Goal: Check status: Check status

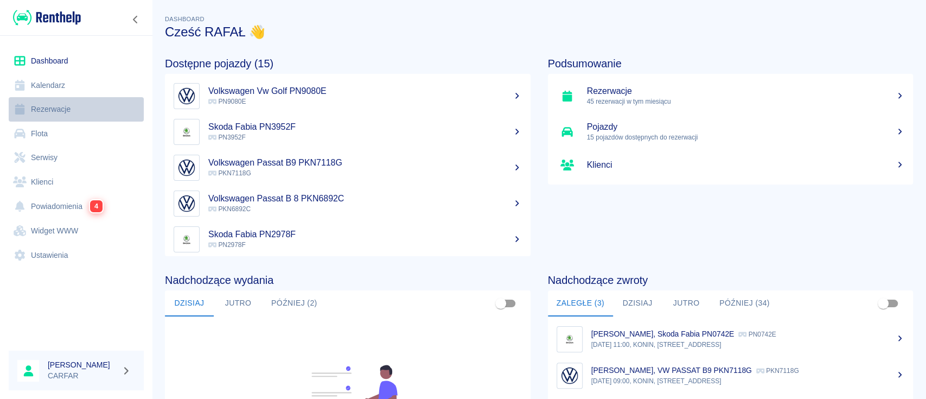
click at [66, 104] on link "Rezerwacje" at bounding box center [76, 109] width 135 height 24
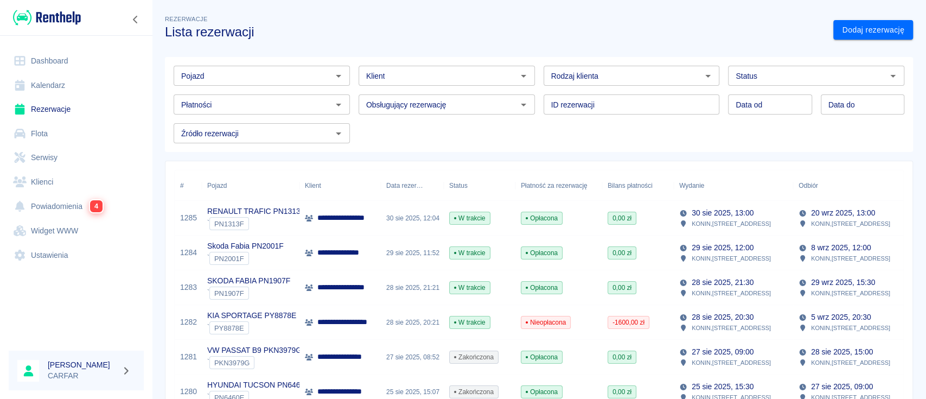
click at [290, 66] on div "Pojazd" at bounding box center [262, 76] width 176 height 20
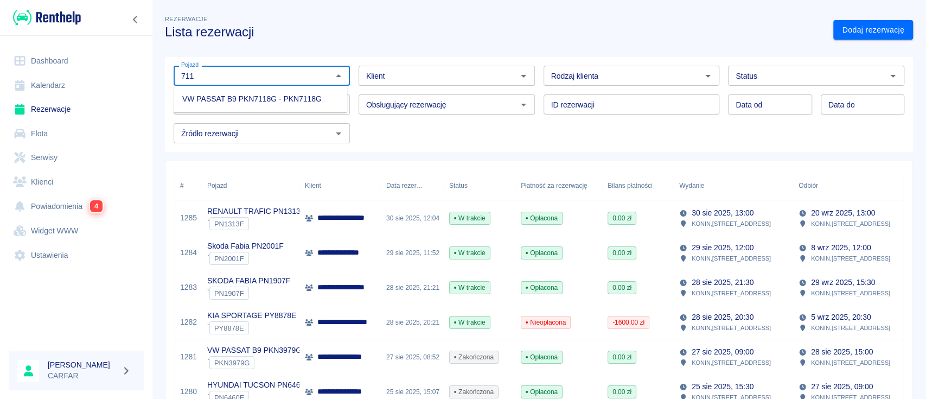
click at [288, 95] on li "VW PASSAT B9 PKN7118G - PKN7118G" at bounding box center [261, 99] width 174 height 18
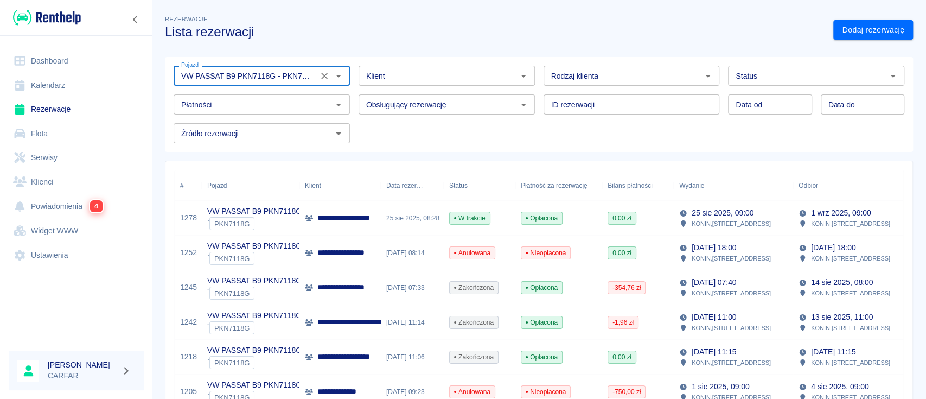
type input "VW PASSAT B9 PKN7118G - PKN7118G"
type input "DD.MM.YYYY"
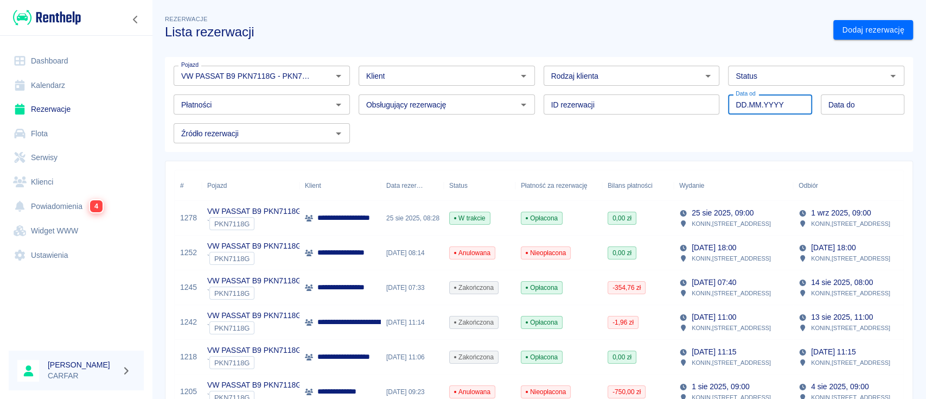
click at [765, 107] on input "DD.MM.YYYY" at bounding box center [770, 104] width 84 height 20
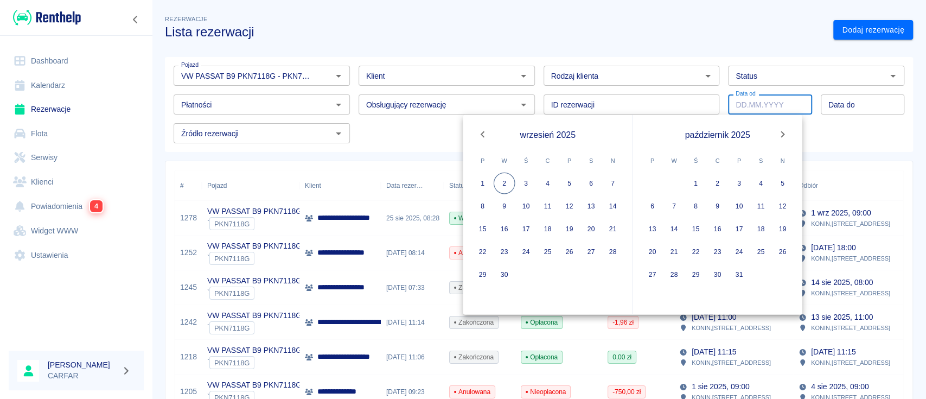
click at [484, 137] on icon "Previous month" at bounding box center [483, 134] width 4 height 7
click at [490, 270] on button "25" at bounding box center [483, 275] width 22 height 22
type input "[DATE]"
type input "DD.MM.YYYY"
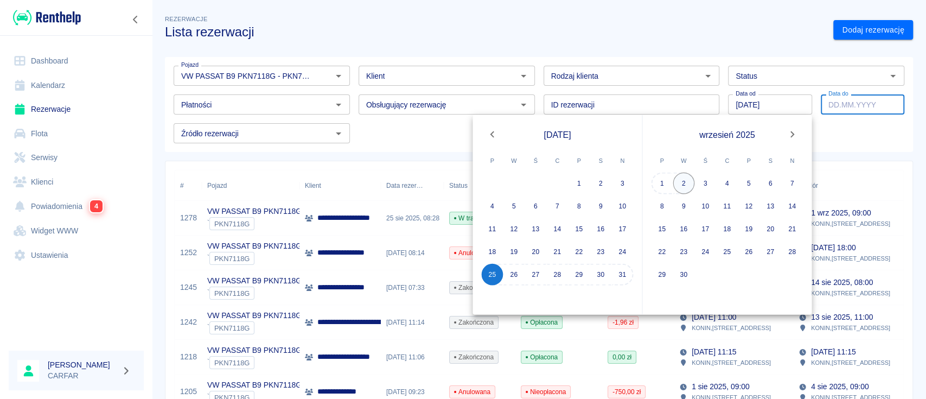
click at [686, 179] on div "1 2 3 4 5 6 7" at bounding box center [727, 184] width 169 height 22
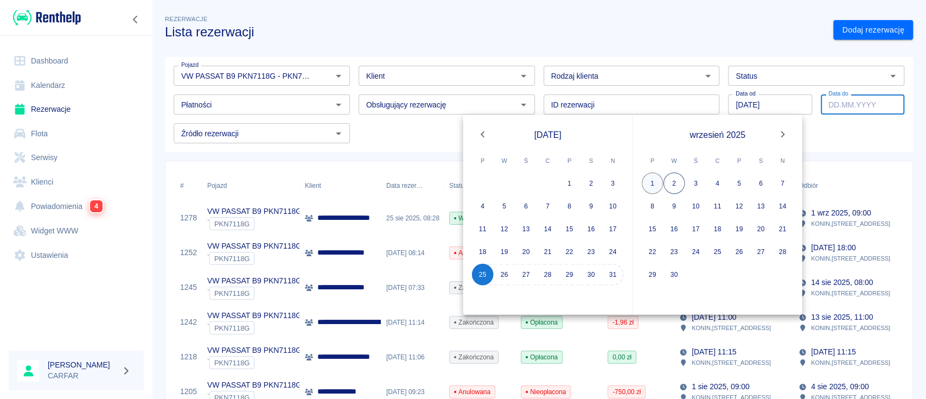
click at [659, 185] on button "1" at bounding box center [653, 184] width 22 height 22
type input "[DATE]"
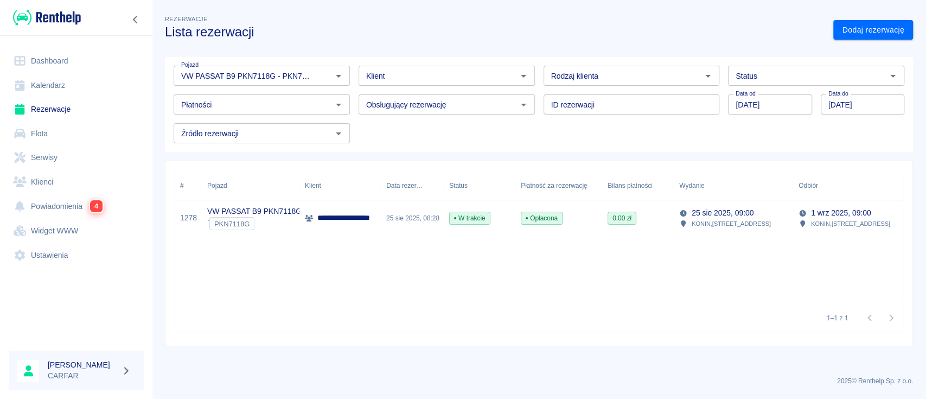
click at [327, 220] on p "**********" at bounding box center [360, 217] width 86 height 11
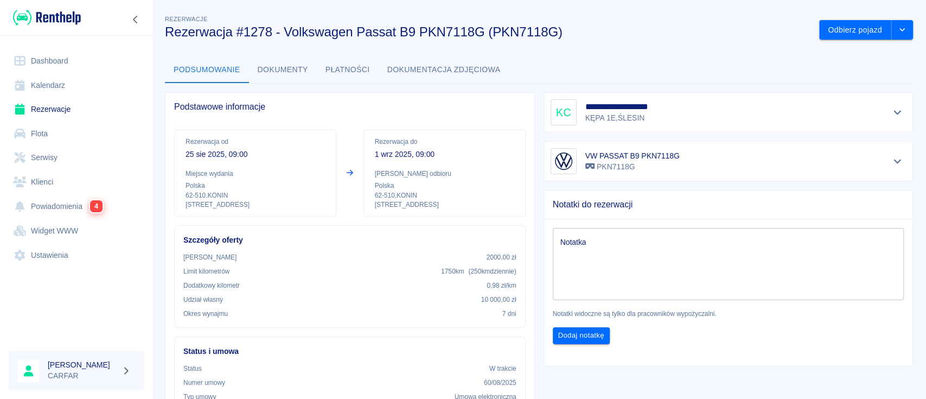
click at [297, 72] on button "Dokumenty" at bounding box center [283, 70] width 68 height 26
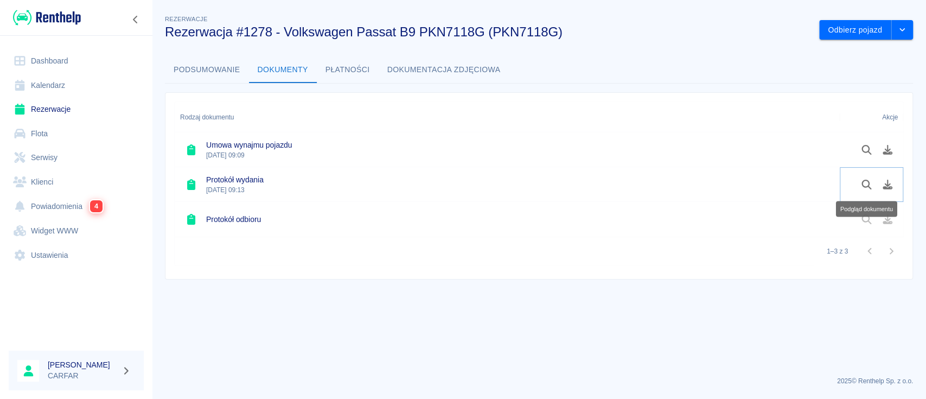
click at [869, 185] on icon "Podgląd dokumentu" at bounding box center [867, 185] width 12 height 10
click at [869, 154] on button "Podgląd dokumentu" at bounding box center [866, 150] width 21 height 18
click at [56, 24] on img at bounding box center [47, 18] width 68 height 18
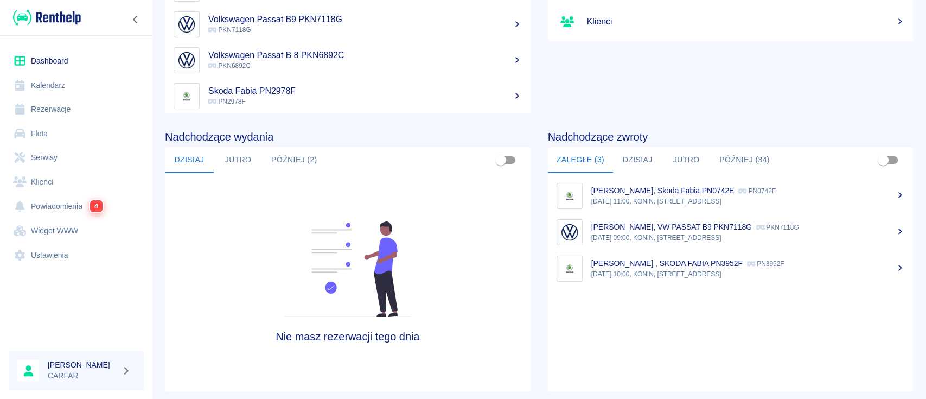
scroll to position [144, 0]
click at [726, 270] on p "[DATE] 10:00, KONIN, [STREET_ADDRESS]" at bounding box center [749, 273] width 314 height 10
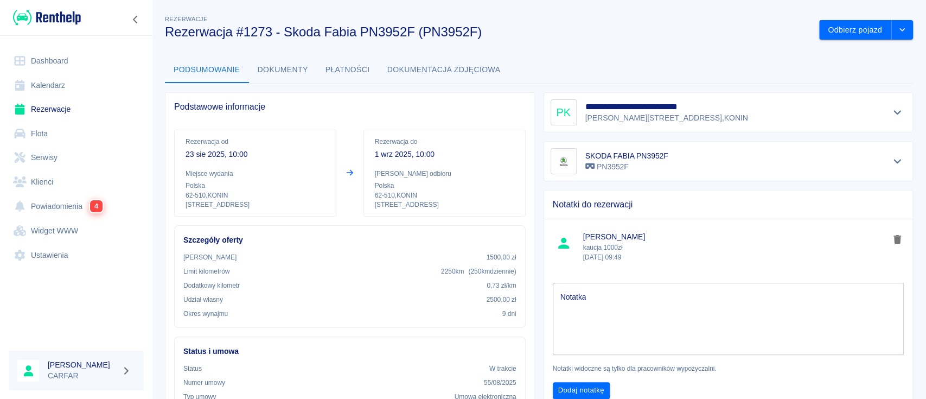
click at [268, 63] on button "Dokumenty" at bounding box center [283, 70] width 68 height 26
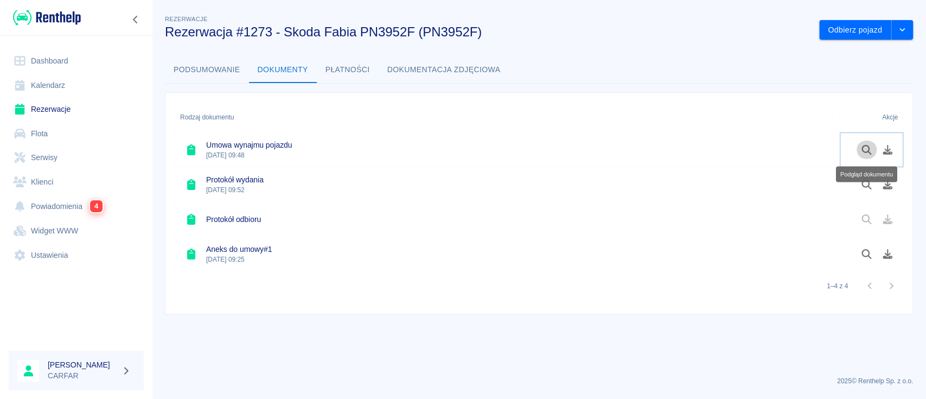
click at [863, 151] on icon "Podgląd dokumentu" at bounding box center [867, 150] width 12 height 10
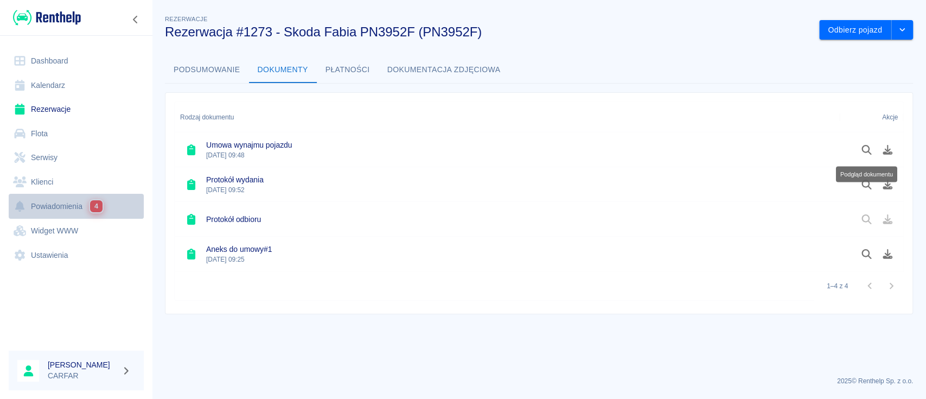
click at [35, 204] on link "Powiadomienia 4" at bounding box center [76, 206] width 135 height 25
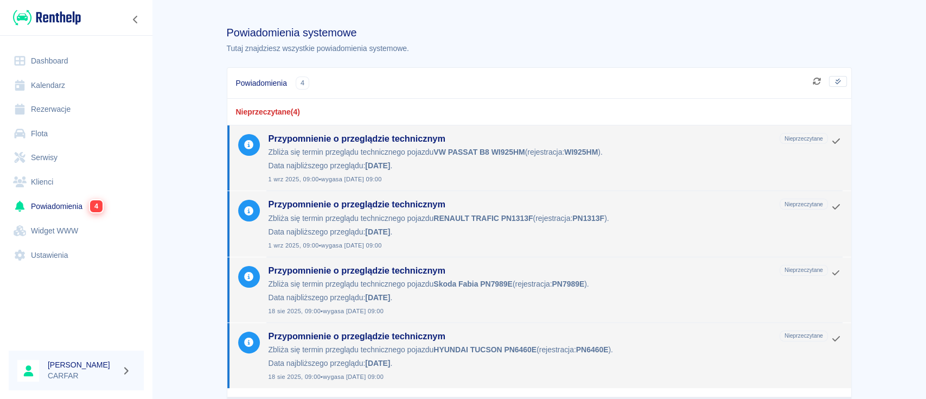
click at [48, 20] on img at bounding box center [47, 18] width 68 height 18
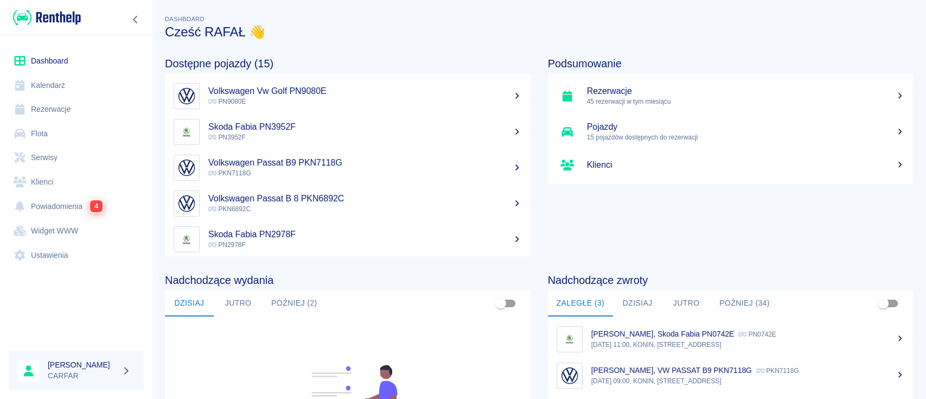
click at [43, 101] on link "Rezerwacje" at bounding box center [76, 109] width 135 height 24
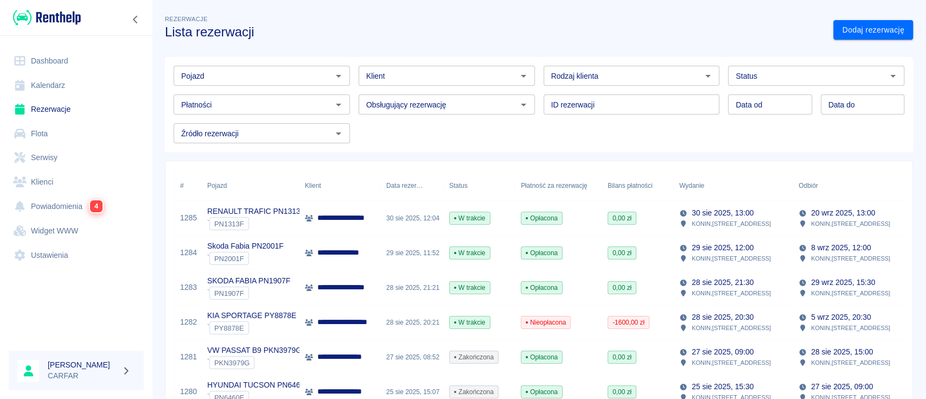
click at [226, 82] on div "Pojazd" at bounding box center [262, 76] width 176 height 20
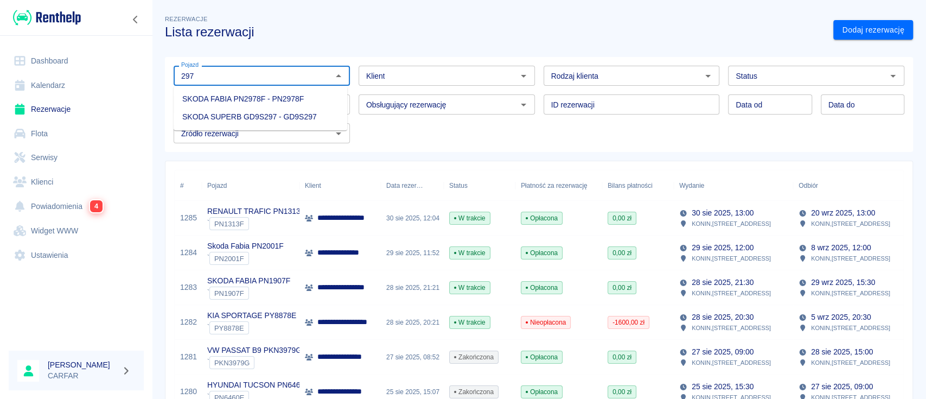
click at [240, 113] on li "SKODA SUPERB GD9S297 - GD9S297" at bounding box center [261, 117] width 174 height 18
type input "SKODA SUPERB GD9S297 - GD9S297"
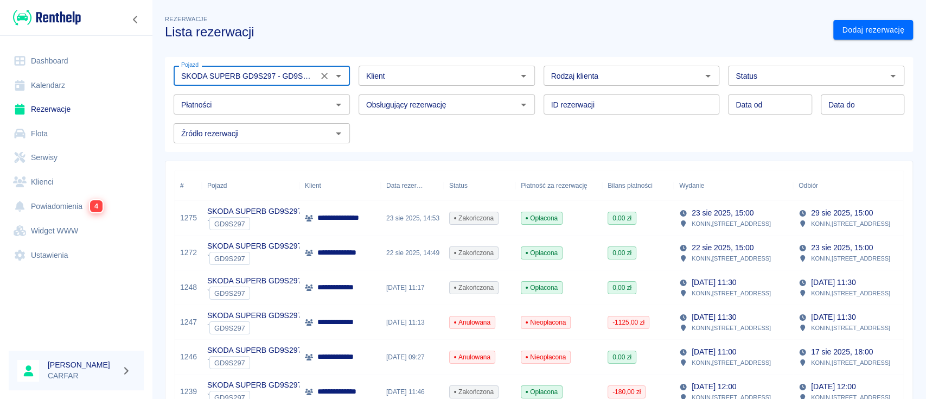
type input "DD.MM.YYYY"
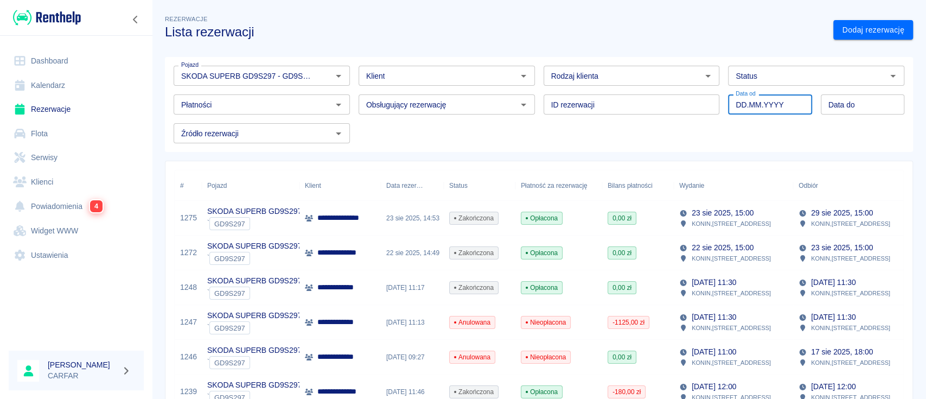
click at [752, 104] on input "DD.MM.YYYY" at bounding box center [770, 104] width 84 height 20
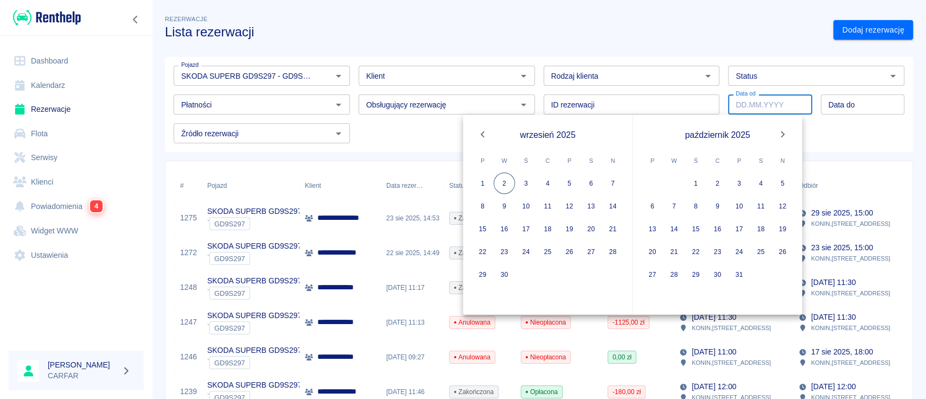
click at [483, 132] on icon "Previous month" at bounding box center [483, 134] width 4 height 7
click at [522, 267] on button "28" at bounding box center [527, 275] width 22 height 22
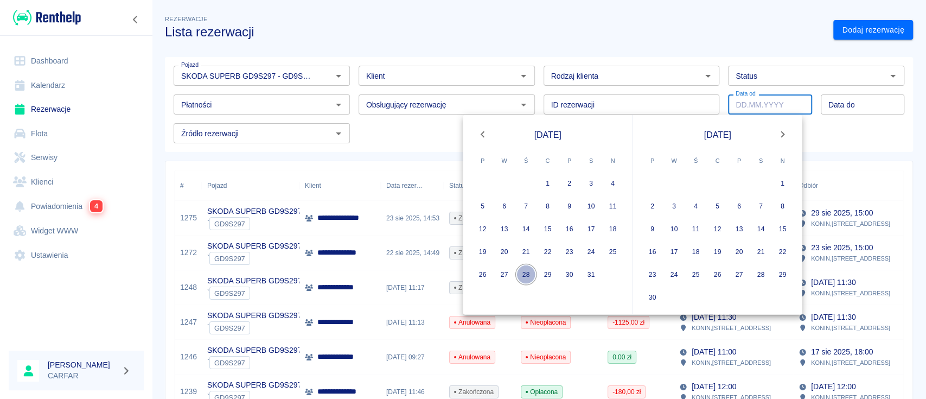
type input "[DATE]"
type input "DD.MM.YYYY"
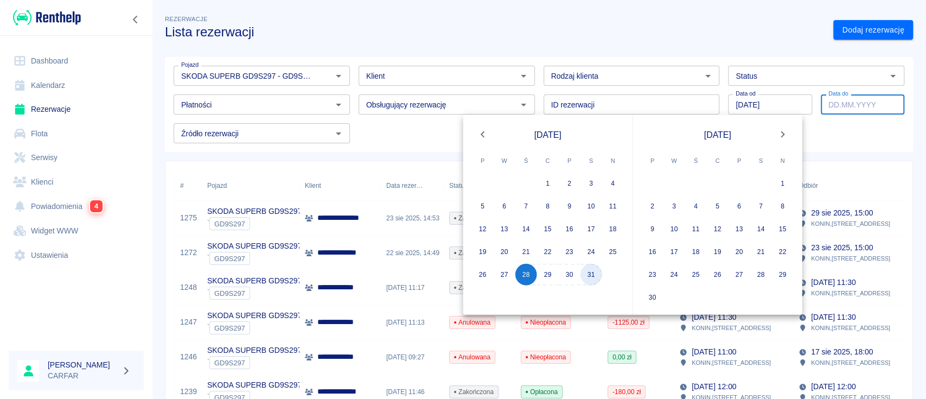
click at [602, 271] on div "26 27 28 29 30 31" at bounding box center [547, 275] width 169 height 22
click at [597, 271] on button "31" at bounding box center [592, 275] width 22 height 22
type input "[DATE]"
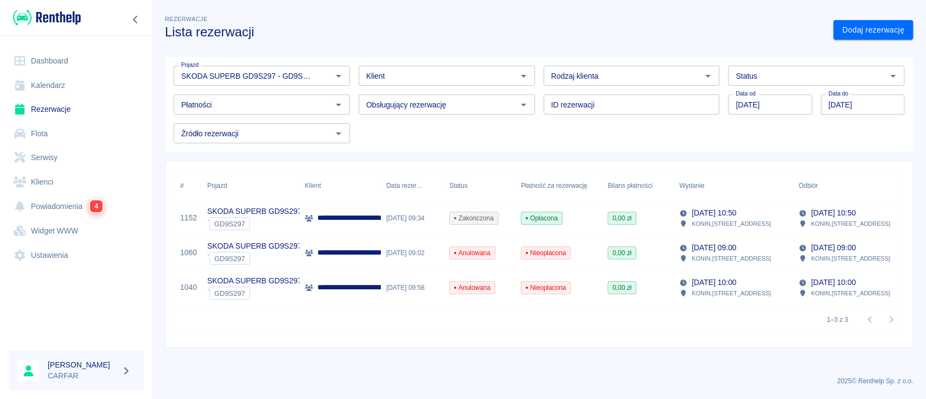
click at [327, 216] on p "**********" at bounding box center [375, 217] width 116 height 11
click at [342, 219] on p "**********" at bounding box center [375, 217] width 116 height 11
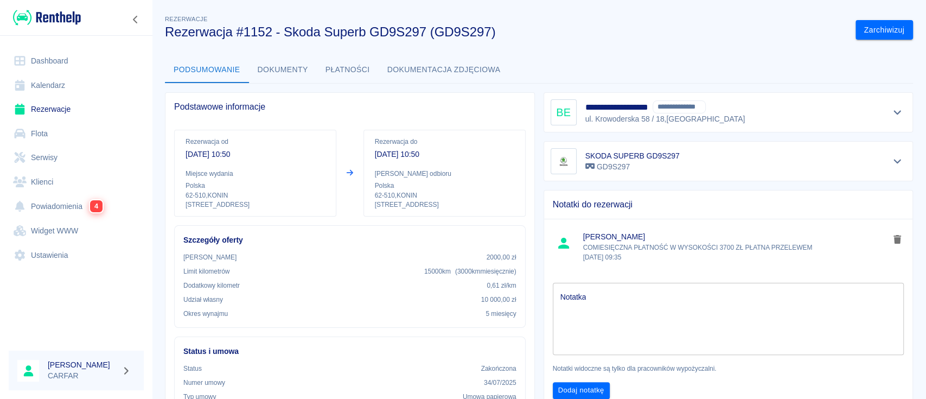
click at [301, 68] on button "Dokumenty" at bounding box center [283, 70] width 68 height 26
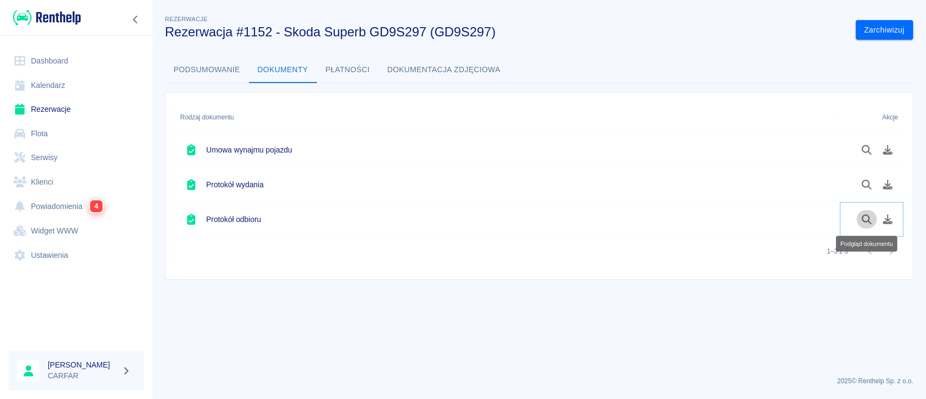
click at [867, 220] on icon "Podgląd dokumentu" at bounding box center [867, 219] width 12 height 10
